Goal: Information Seeking & Learning: Learn about a topic

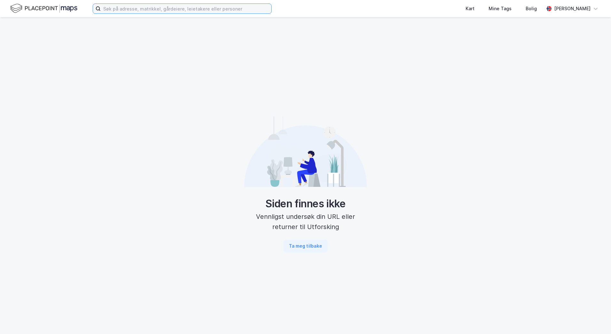
click at [142, 7] on input at bounding box center [186, 9] width 171 height 10
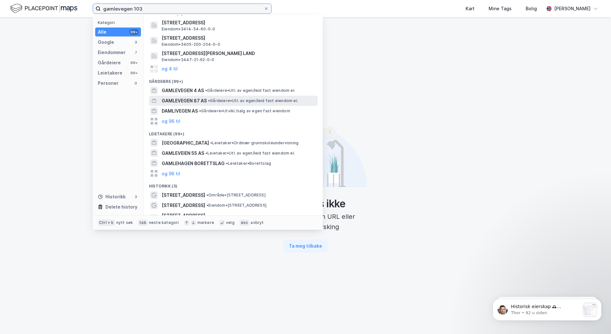
scroll to position [62, 0]
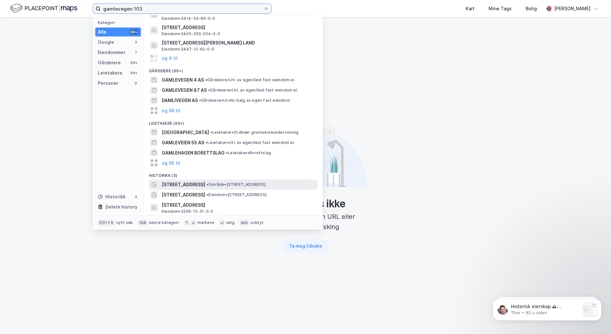
type input "gamlevegen 103"
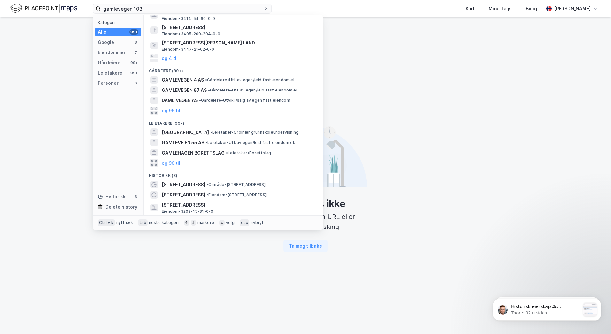
click at [206, 182] on span "• Område • [STREET_ADDRESS]" at bounding box center [235, 184] width 59 height 5
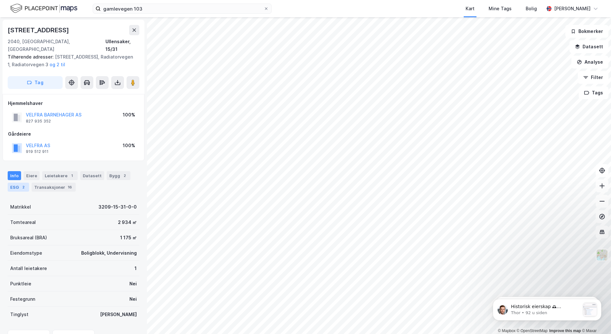
click at [21, 184] on div "2" at bounding box center [23, 187] width 6 height 6
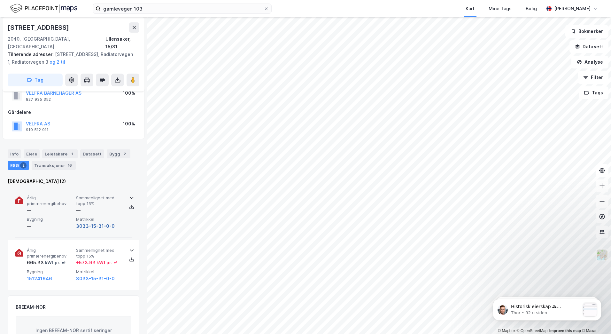
scroll to position [32, 0]
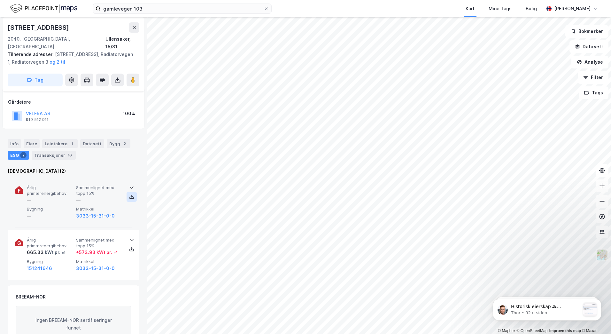
click at [129, 196] on icon at bounding box center [131, 197] width 4 height 2
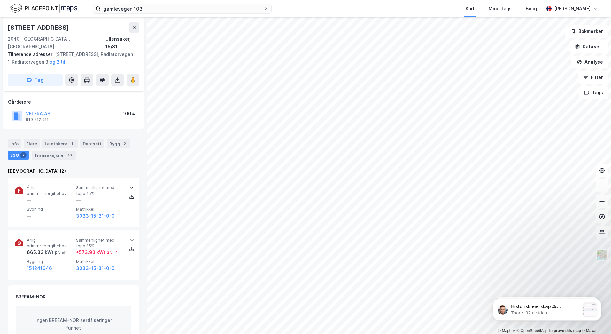
click at [442, 4] on div "Kart Mine Tags Bolig" at bounding box center [423, 8] width 242 height 17
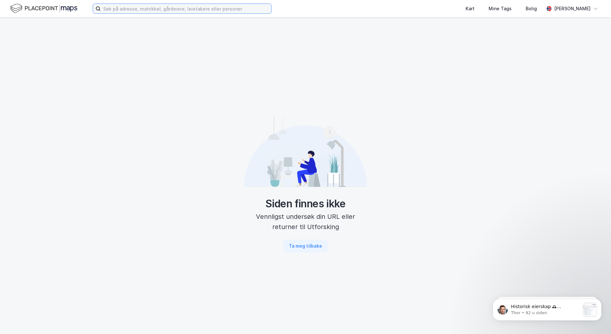
click at [163, 7] on input at bounding box center [186, 9] width 171 height 10
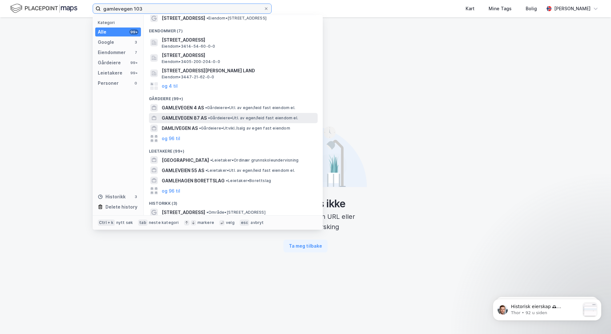
scroll to position [62, 0]
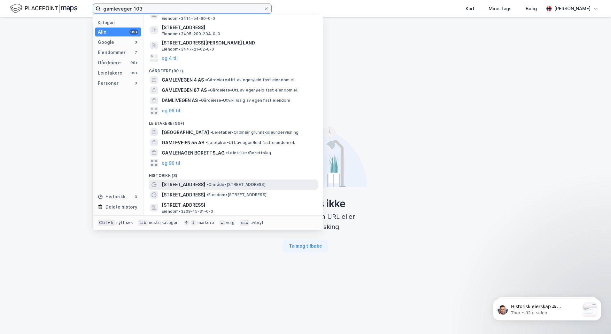
type input "gamlevegen 103"
click at [209, 183] on span "• Område • [STREET_ADDRESS]" at bounding box center [235, 184] width 59 height 5
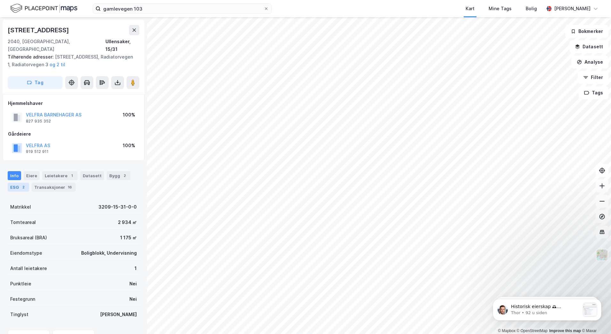
click at [20, 184] on div "2" at bounding box center [23, 187] width 6 height 6
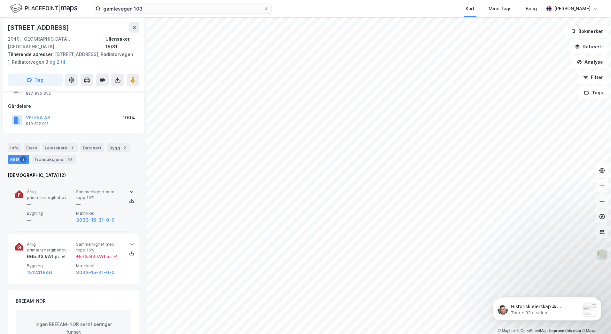
scroll to position [64, 0]
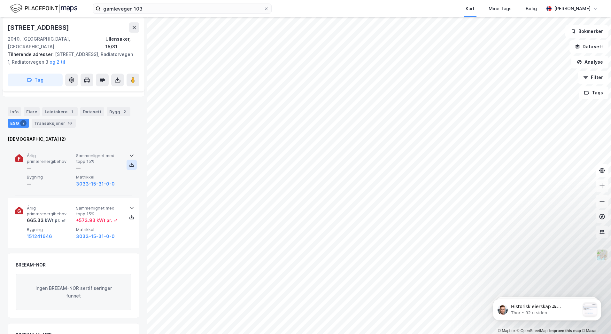
click at [133, 159] on button at bounding box center [132, 164] width 10 height 10
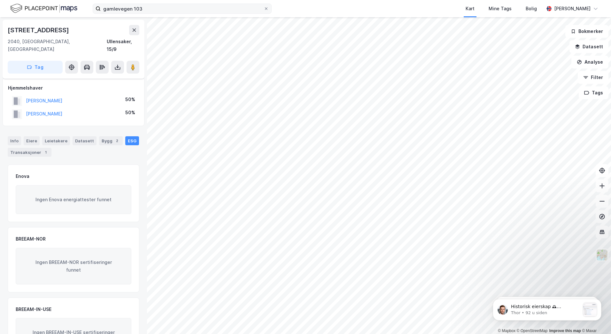
scroll to position [28, 0]
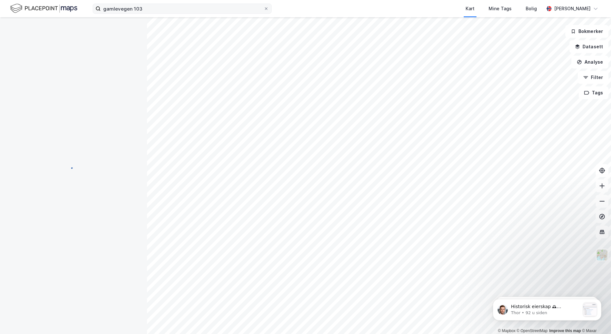
scroll to position [28, 0]
